Goal: Task Accomplishment & Management: Use online tool/utility

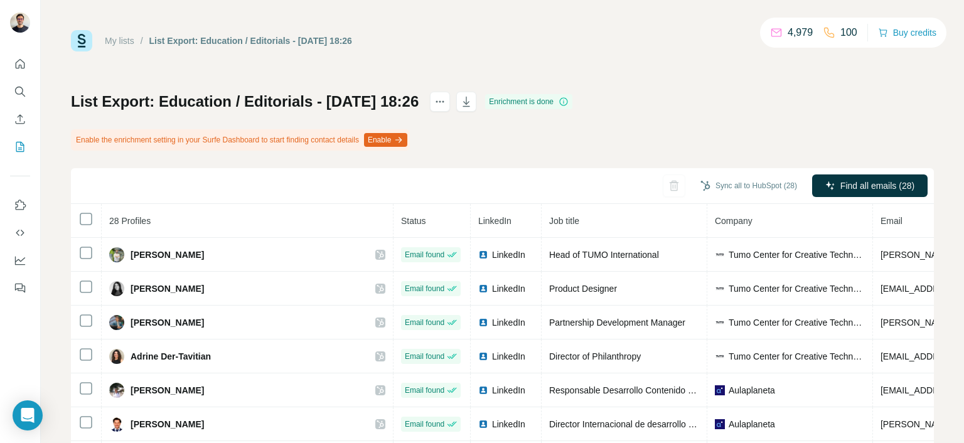
click at [403, 139] on icon "button" at bounding box center [398, 140] width 10 height 10
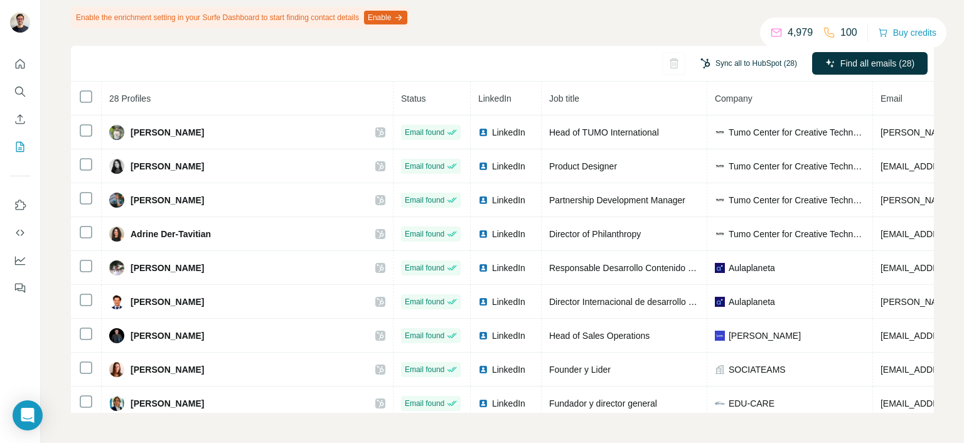
click at [759, 61] on button "Sync all to HubSpot (28)" at bounding box center [748, 63] width 114 height 19
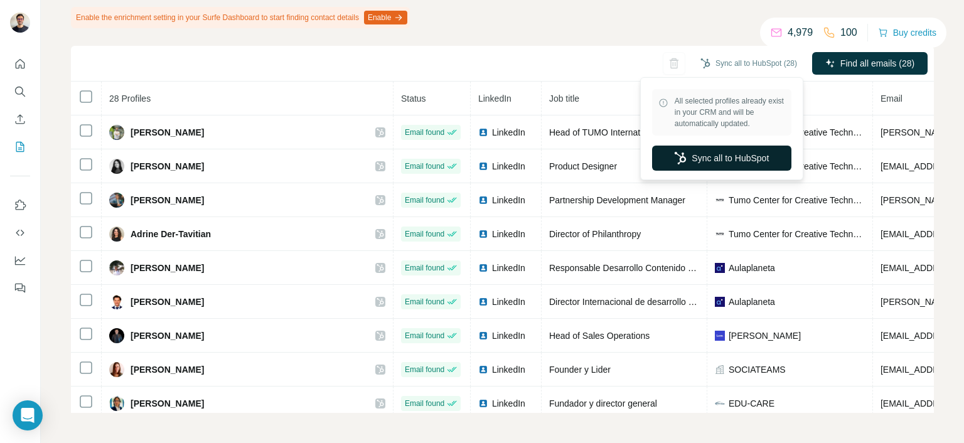
click at [690, 157] on button "Sync all to HubSpot" at bounding box center [721, 158] width 139 height 25
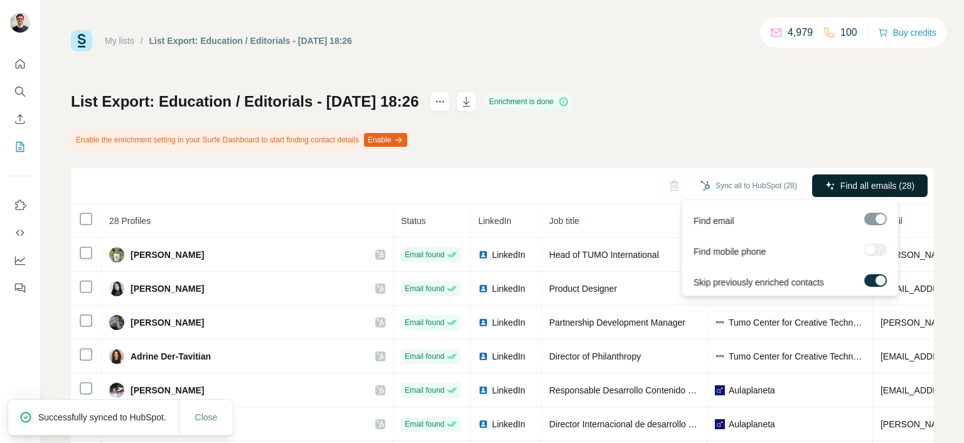
click at [861, 185] on span "Find all emails (28)" at bounding box center [877, 185] width 74 height 13
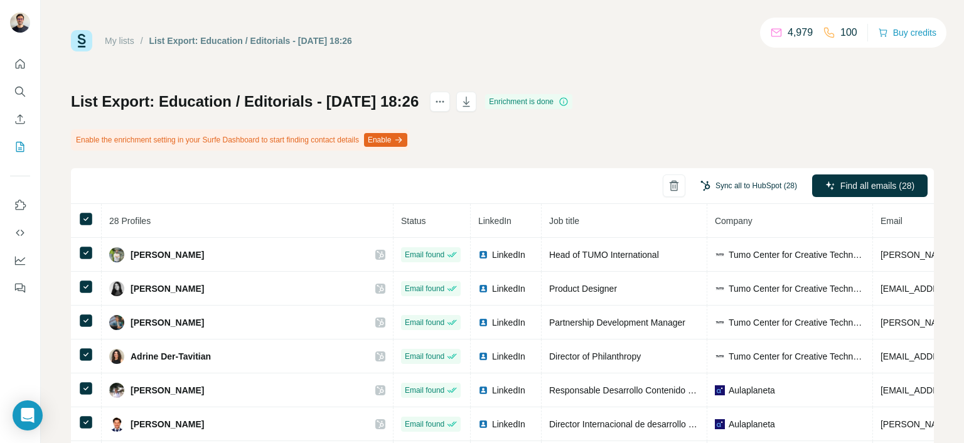
click at [735, 181] on button "Sync all to HubSpot (28)" at bounding box center [748, 185] width 114 height 19
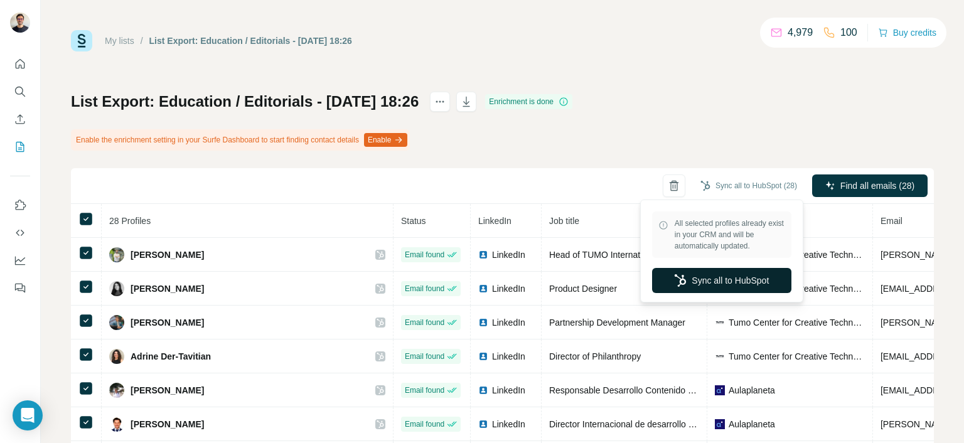
click at [726, 279] on button "Sync all to HubSpot" at bounding box center [721, 280] width 139 height 25
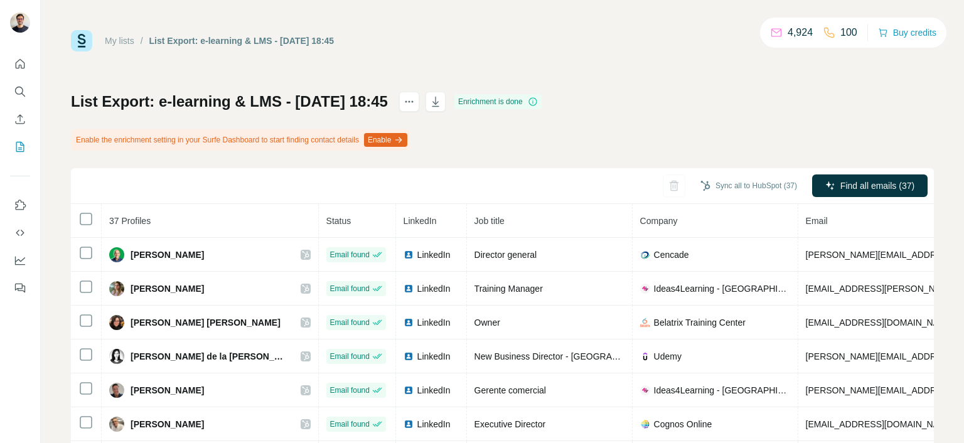
click at [90, 180] on div "Sync all to HubSpot (37) Find all emails (37)" at bounding box center [502, 186] width 863 height 36
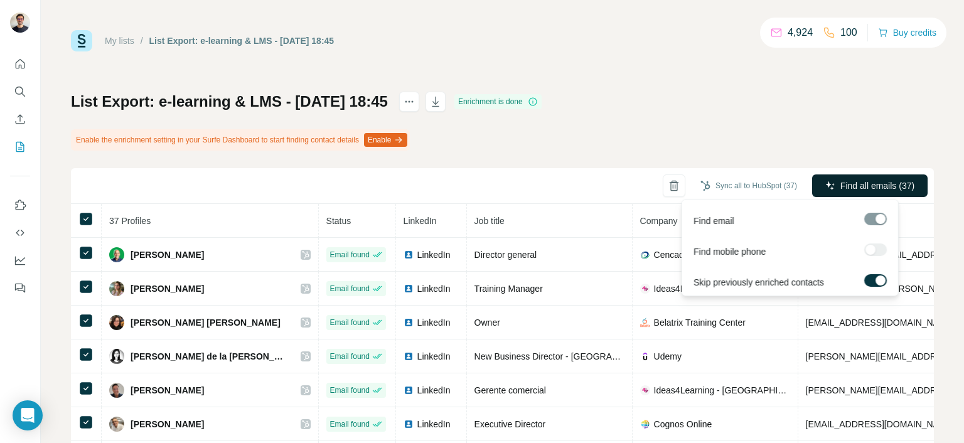
click at [863, 191] on span "Find all emails (37)" at bounding box center [877, 185] width 74 height 13
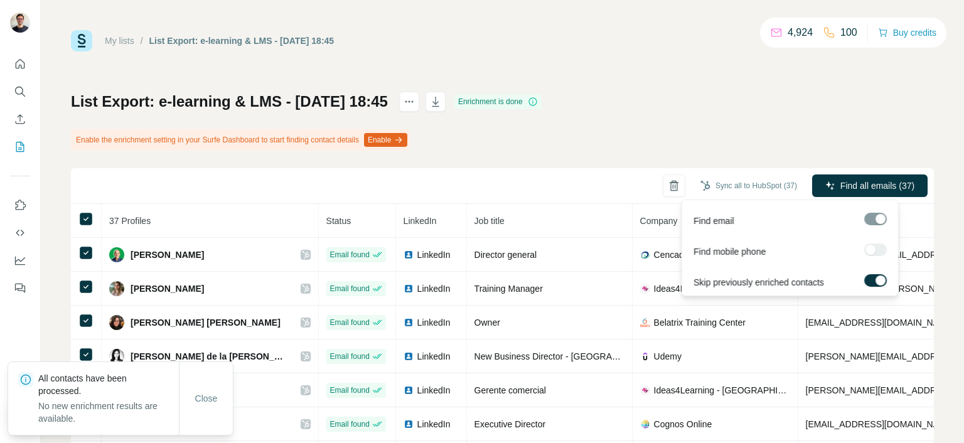
click at [868, 185] on span "Find all emails (37)" at bounding box center [877, 185] width 74 height 13
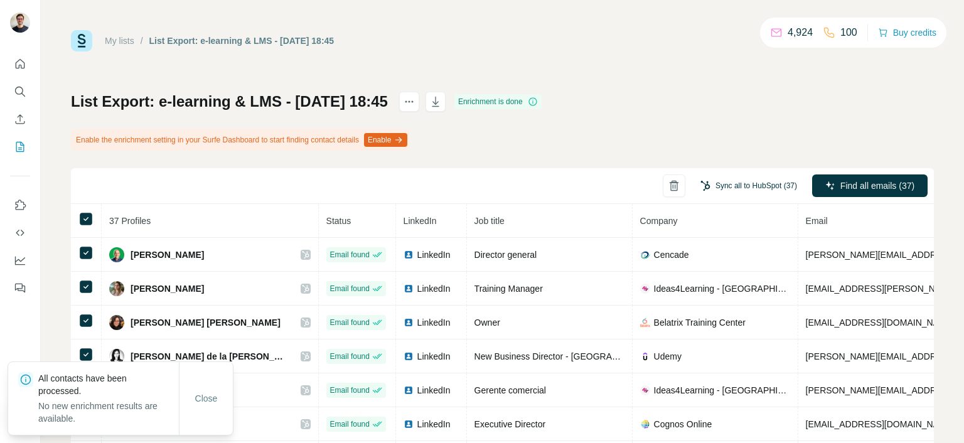
click at [736, 186] on button "Sync all to HubSpot (37)" at bounding box center [748, 185] width 114 height 19
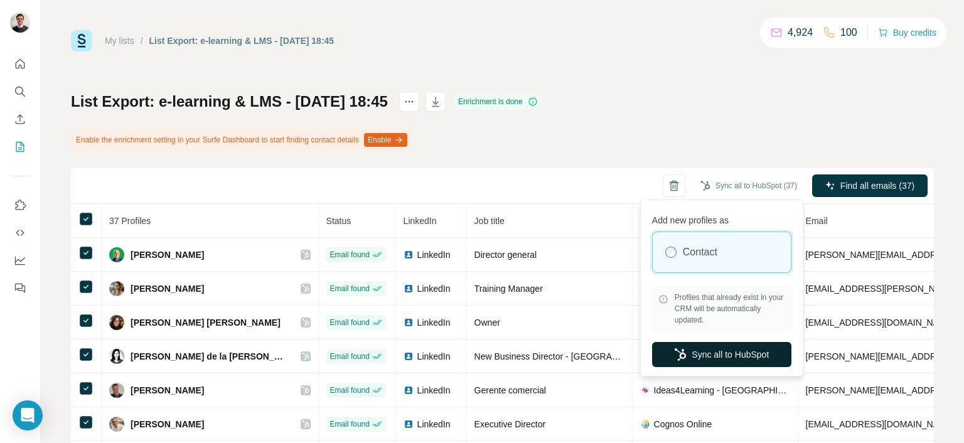
click at [715, 351] on button "Sync all to HubSpot" at bounding box center [721, 354] width 139 height 25
